Goal: Navigation & Orientation: Find specific page/section

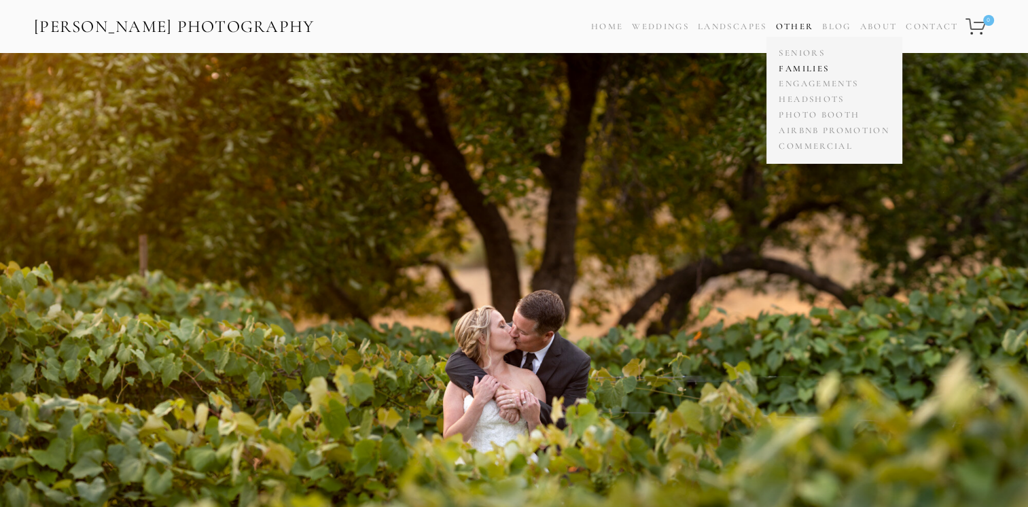
click at [799, 65] on link "Families" at bounding box center [833, 69] width 117 height 16
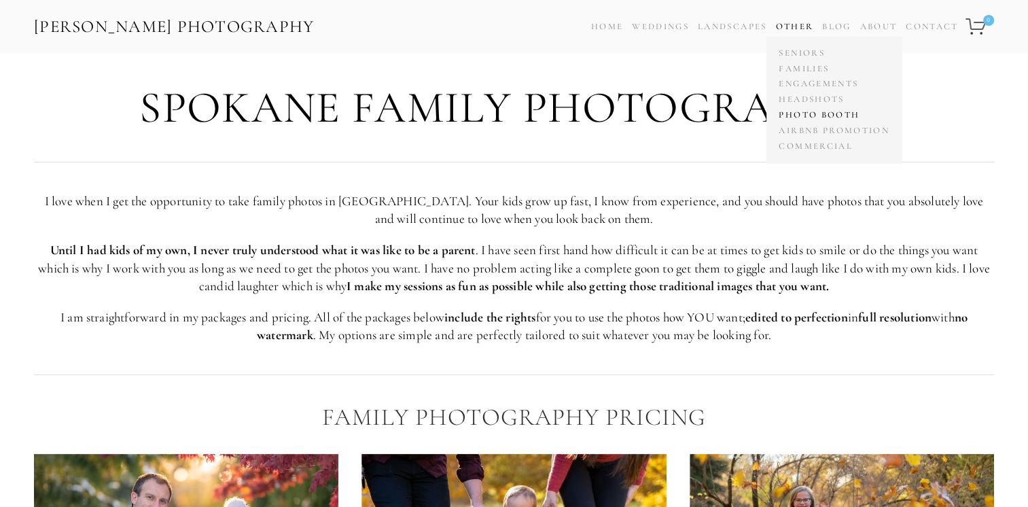
click at [815, 114] on link "Photo Booth" at bounding box center [833, 115] width 117 height 16
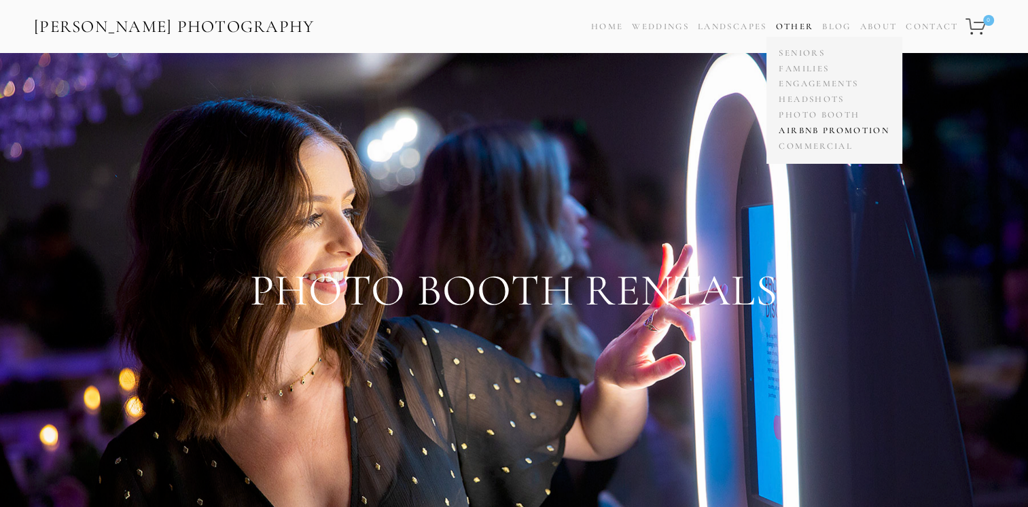
click at [817, 130] on link "Airbnb Promotion" at bounding box center [833, 131] width 117 height 16
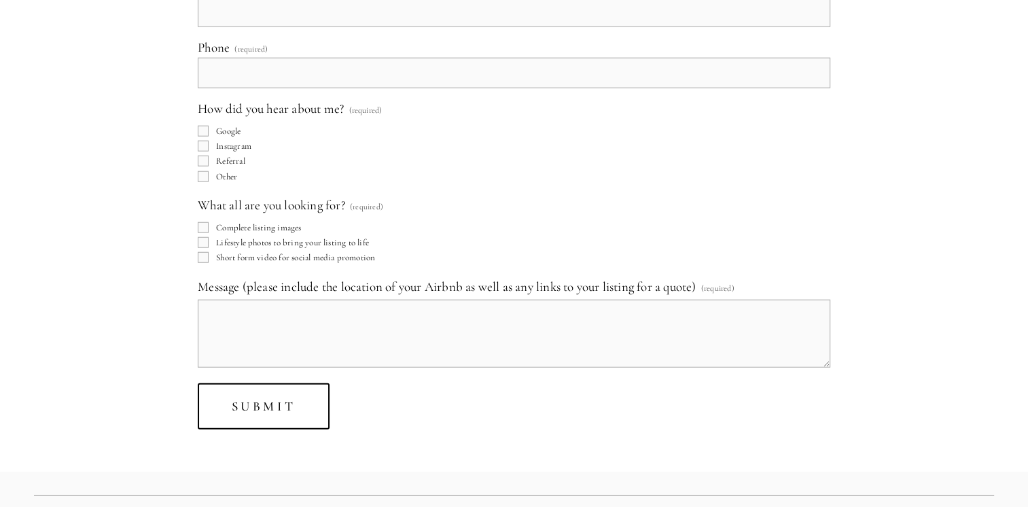
scroll to position [8584, 0]
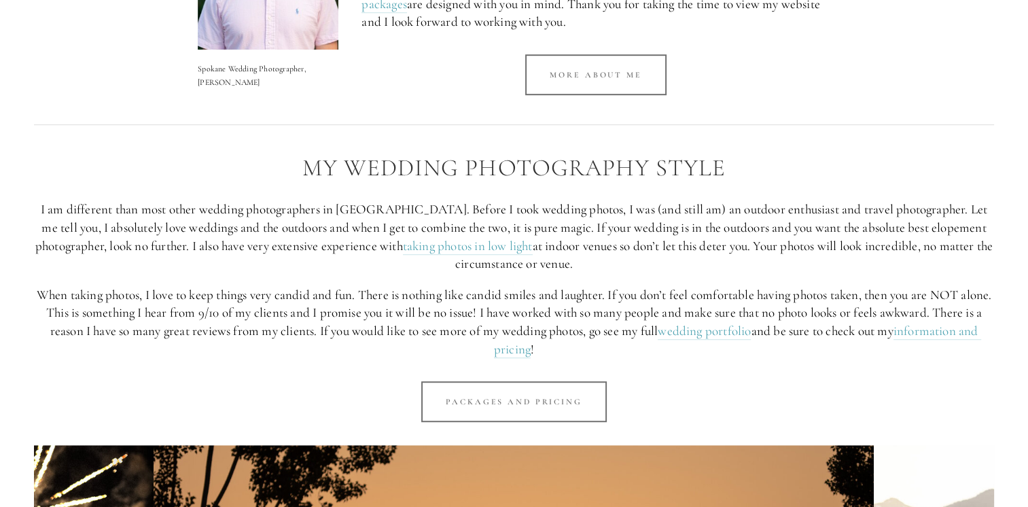
scroll to position [788, 0]
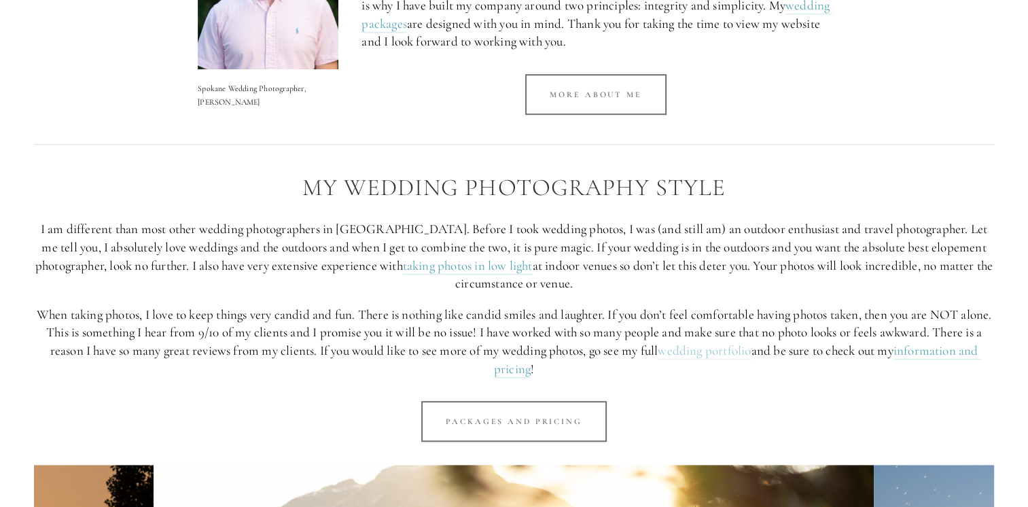
click at [750, 347] on link "wedding portfolio" at bounding box center [703, 350] width 93 height 17
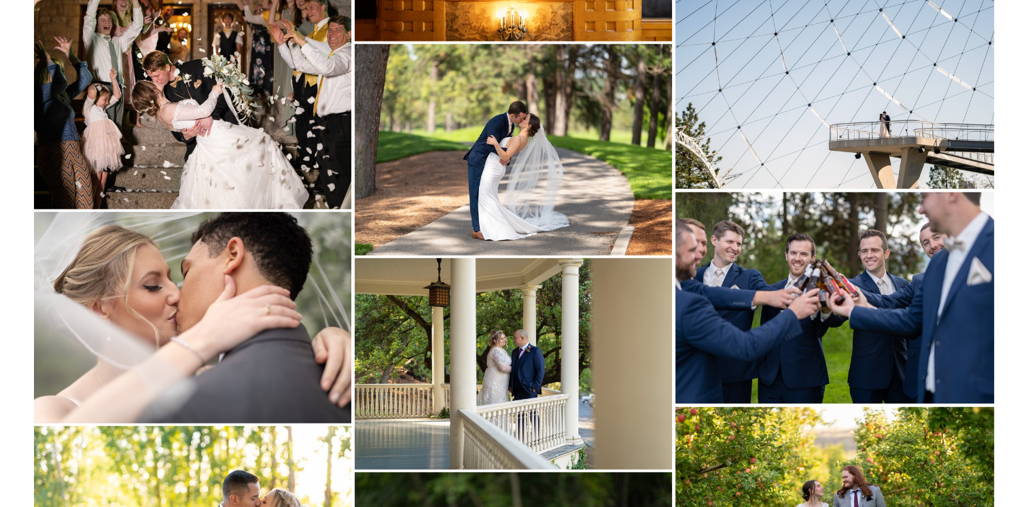
scroll to position [19152, 0]
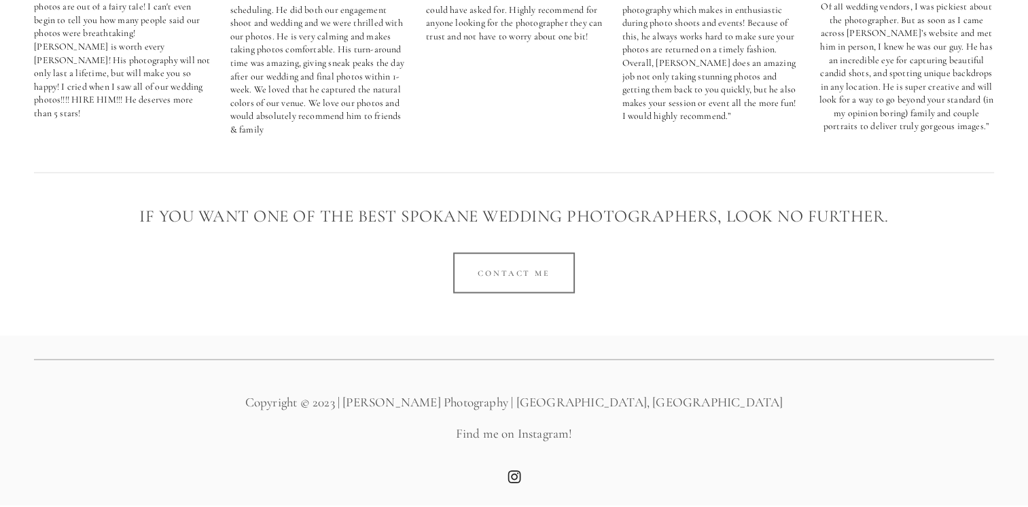
scroll to position [788, 0]
